Goal: Information Seeking & Learning: Learn about a topic

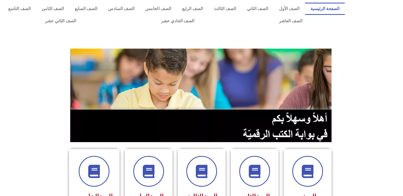
click at [213, 38] on div at bounding box center [202, 38] width 398 height 13
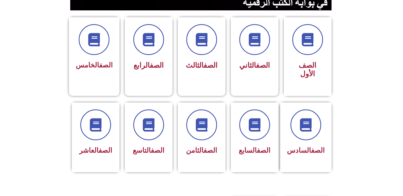
scroll to position [133, 0]
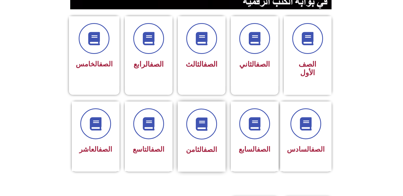
click at [210, 132] on div "الصف الثامن" at bounding box center [201, 132] width 33 height 48
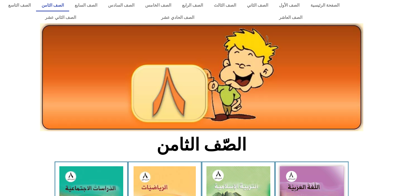
scroll to position [106, 0]
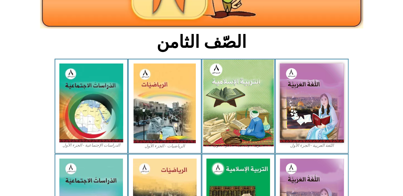
click at [237, 122] on img at bounding box center [238, 102] width 71 height 87
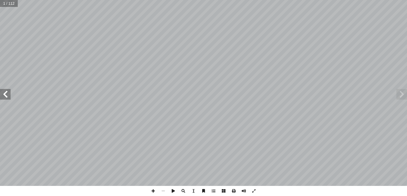
click at [4, 97] on span at bounding box center [5, 94] width 11 height 11
click at [1, 97] on span at bounding box center [5, 94] width 11 height 11
click at [3, 95] on span at bounding box center [5, 94] width 11 height 11
click at [5, 93] on span at bounding box center [5, 94] width 11 height 11
click at [2, 97] on span at bounding box center [5, 94] width 11 height 11
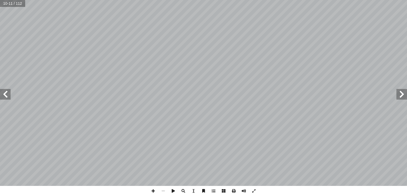
click at [4, 95] on span at bounding box center [5, 94] width 11 height 11
click at [3, 97] on span at bounding box center [5, 94] width 11 height 11
click at [4, 96] on span at bounding box center [5, 94] width 11 height 11
click at [5, 95] on span at bounding box center [5, 94] width 11 height 11
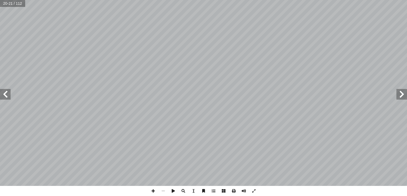
click at [3, 96] on span at bounding box center [5, 94] width 11 height 11
click at [3, 97] on span at bounding box center [5, 94] width 11 height 11
click at [2, 97] on span at bounding box center [5, 94] width 11 height 11
click at [7, 98] on span at bounding box center [5, 94] width 11 height 11
click at [163, 192] on span at bounding box center [163, 191] width 10 height 10
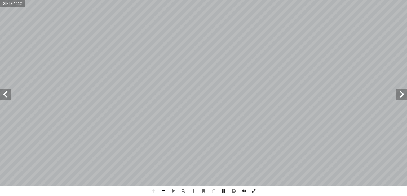
click at [162, 191] on span at bounding box center [163, 191] width 10 height 10
click at [165, 190] on span at bounding box center [163, 191] width 10 height 10
click at [152, 188] on span at bounding box center [153, 191] width 10 height 10
click at [402, 96] on span at bounding box center [402, 94] width 11 height 11
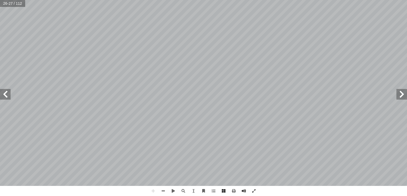
click at [6, 98] on span at bounding box center [5, 94] width 11 height 11
click at [163, 186] on div "التربية الإسلامية للصف الثامن ٢٤ مس � ّ الخ ُ س ر َّ الد هداف: أ ال� يكونوا قاد…" at bounding box center [203, 98] width 407 height 196
click at [164, 193] on span at bounding box center [163, 191] width 10 height 10
click at [164, 190] on span at bounding box center [163, 191] width 10 height 10
click at [163, 191] on span at bounding box center [163, 191] width 10 height 10
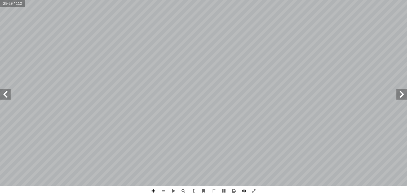
click at [152, 192] on span at bounding box center [153, 191] width 10 height 10
click at [164, 193] on span at bounding box center [163, 191] width 10 height 10
click at [155, 193] on span at bounding box center [153, 191] width 10 height 10
click at [162, 190] on span at bounding box center [163, 191] width 10 height 10
click at [165, 189] on span at bounding box center [163, 191] width 10 height 10
